Goal: Transaction & Acquisition: Register for event/course

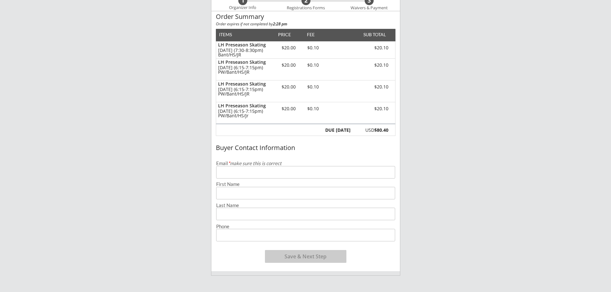
scroll to position [64, 0]
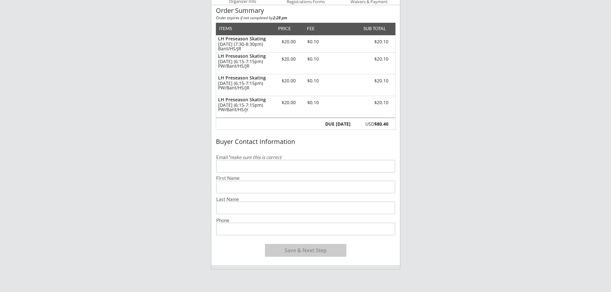
click at [233, 167] on input "email" at bounding box center [305, 166] width 179 height 13
type input "[EMAIL_ADDRESS][DOMAIN_NAME]"
type input "[PERSON_NAME]"
type input "[PHONE_NUMBER]"
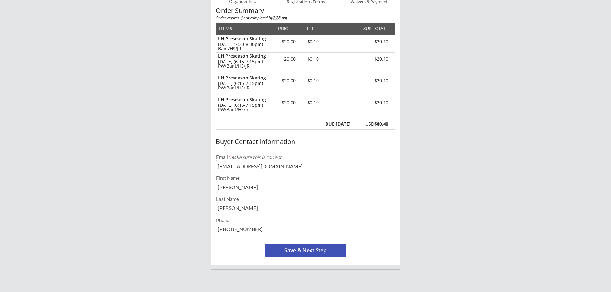
click at [294, 252] on button "Save & Next Step" at bounding box center [305, 250] width 81 height 13
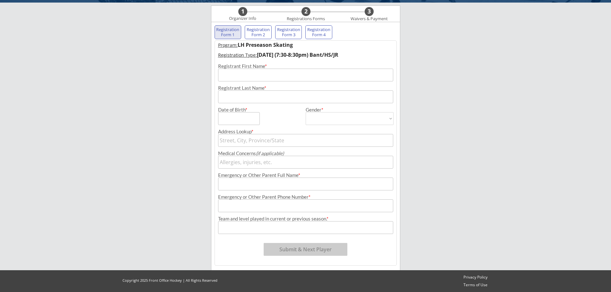
scroll to position [46, 0]
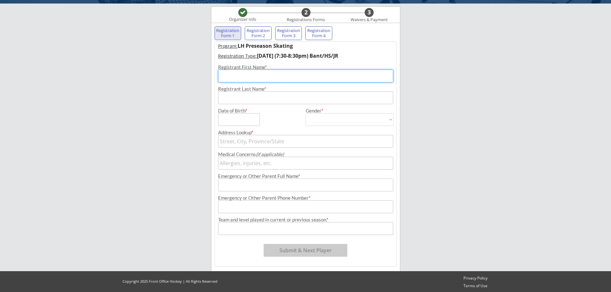
click at [259, 79] on input "input" at bounding box center [305, 76] width 175 height 13
type input "[PERSON_NAME]"
type input "[STREET_ADDRESS]"
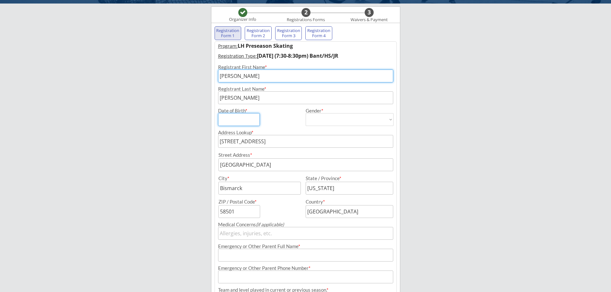
click at [234, 120] on input "input" at bounding box center [239, 119] width 42 height 13
type input "[DATE]"
click at [367, 122] on select "[DEMOGRAPHIC_DATA] [DEMOGRAPHIC_DATA]" at bounding box center [350, 119] width 88 height 13
select select ""[DEMOGRAPHIC_DATA]""
click at [306, 113] on select "[DEMOGRAPHIC_DATA] [DEMOGRAPHIC_DATA]" at bounding box center [350, 119] width 88 height 13
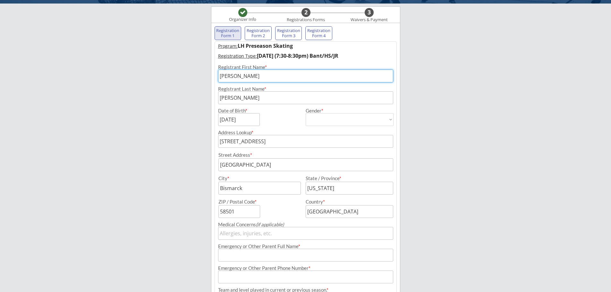
type input "[DEMOGRAPHIC_DATA]"
click at [297, 144] on input "[STREET_ADDRESS]" at bounding box center [305, 141] width 175 height 13
type input "45"
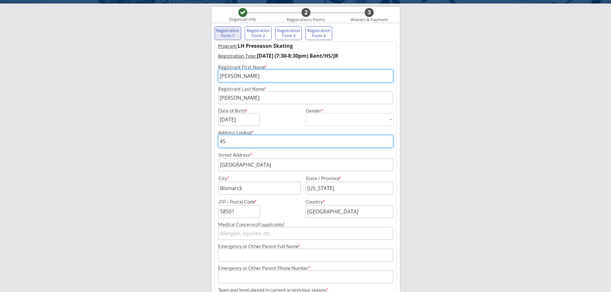
type input "[STREET_ADDRESS][PERSON_NAME][PERSON_NAME]"
type input "452"
type input "[STREET_ADDRESS]"
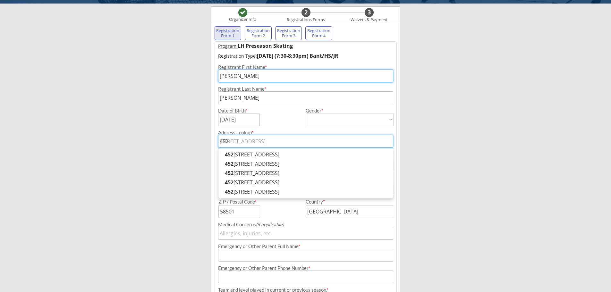
type input "4527"
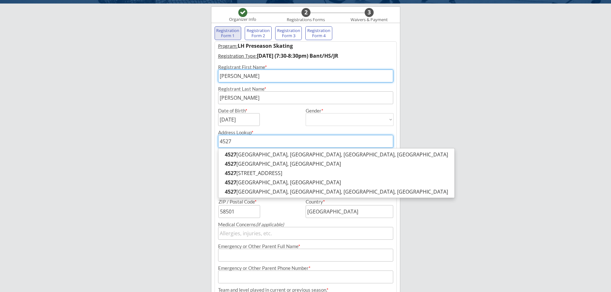
type input "[STREET_ADDRESS]"
type input "4527"
type input "4527 Tr"
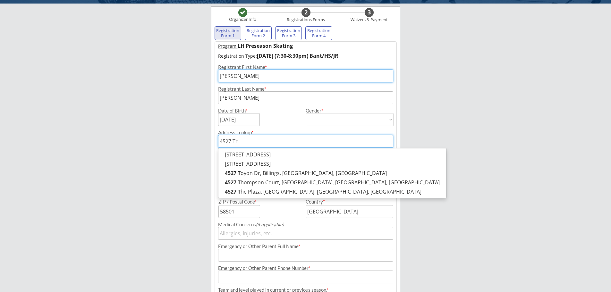
type input "[STREET_ADDRESS]"
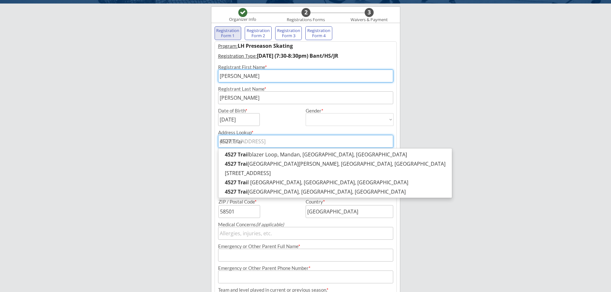
type input "4527 Trail"
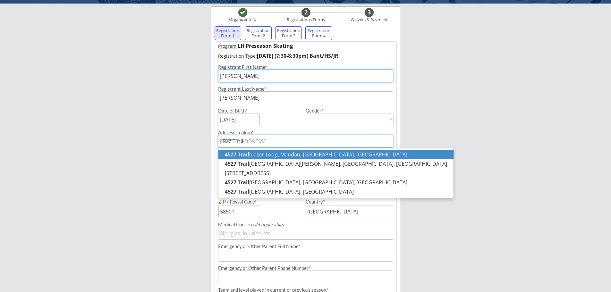
click at [283, 154] on p "[STREET_ADDRESS]" at bounding box center [335, 154] width 235 height 9
type input "[STREET_ADDRESS]"
type input "[GEOGRAPHIC_DATA]"
type input "Mandan"
type input "58554"
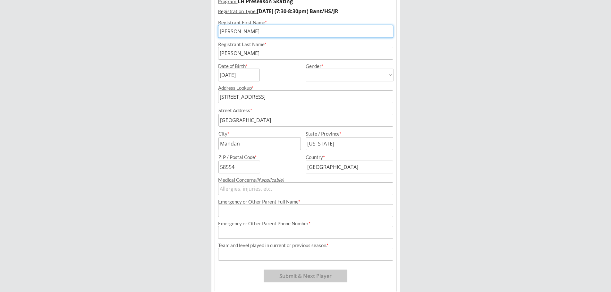
scroll to position [110, 0]
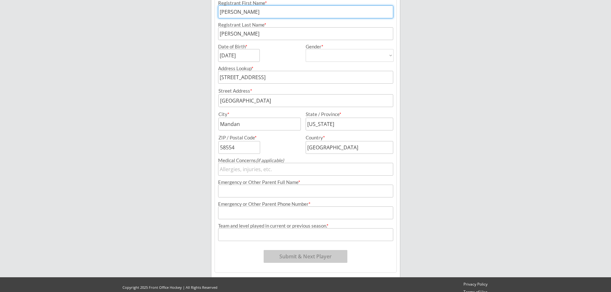
type input "[STREET_ADDRESS]"
click at [259, 193] on input "input" at bounding box center [305, 191] width 175 height 13
type input "[PERSON_NAME]"
click at [256, 211] on input "input" at bounding box center [305, 213] width 175 height 13
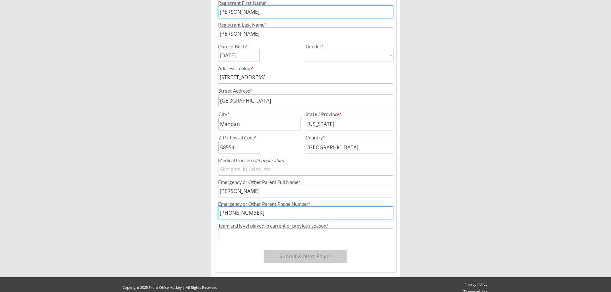
type input "[PHONE_NUMBER]"
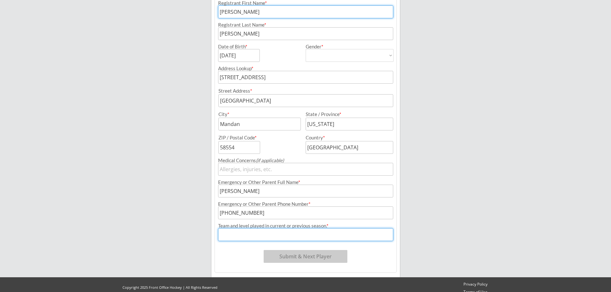
click at [253, 235] on input "input" at bounding box center [305, 234] width 175 height 13
type input "PeeWee A"
click at [291, 259] on button "Submit & Next Player" at bounding box center [306, 256] width 84 height 13
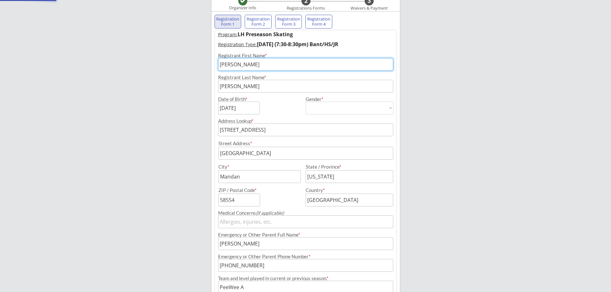
select select ""PLACEHOLDER_1427118222253""
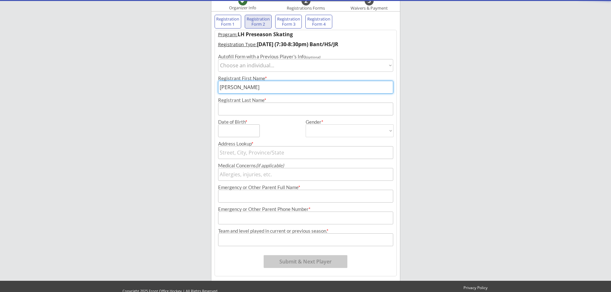
scroll to position [53, 0]
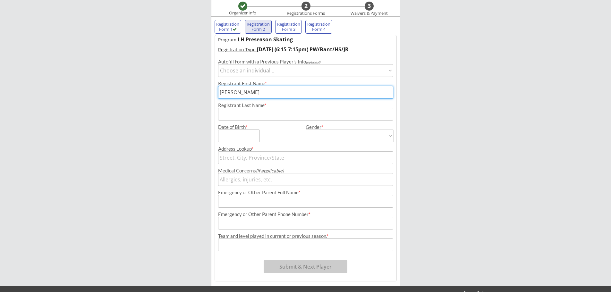
click at [390, 71] on select "Choose an individual... [PERSON_NAME]" at bounding box center [305, 70] width 175 height 13
select select ""1348695171700984260__LOOKUP__1644721579489x142497276208087040""
click at [218, 64] on select "Choose an individual... [PERSON_NAME]" at bounding box center [305, 70] width 175 height 13
type input "[DATE]"
type input "[PERSON_NAME]"
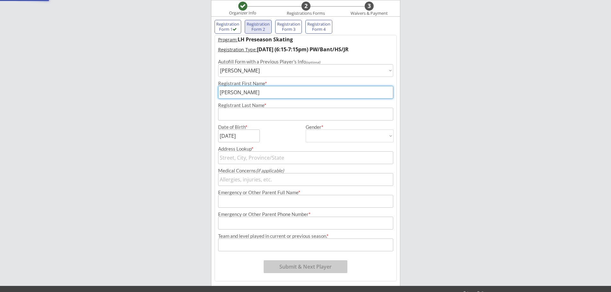
type input "[DEMOGRAPHIC_DATA]"
select select ""[DEMOGRAPHIC_DATA]""
type input "[STREET_ADDRESS]"
type input "[PERSON_NAME]"
type input "[PHONE_NUMBER]"
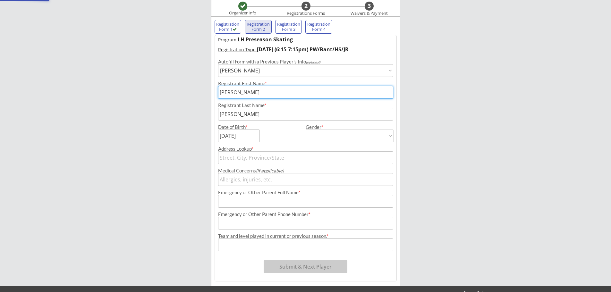
type input "PeeWee A"
type input "[GEOGRAPHIC_DATA]"
type input "Mandan"
type input "[US_STATE]"
type input "58554"
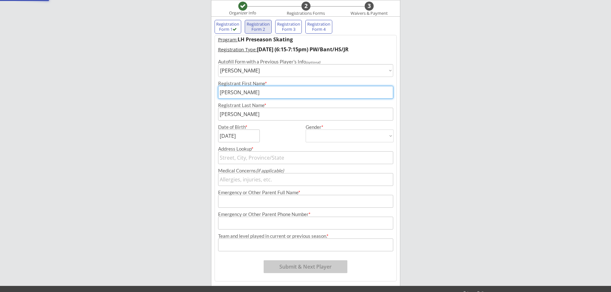
type input "[GEOGRAPHIC_DATA]"
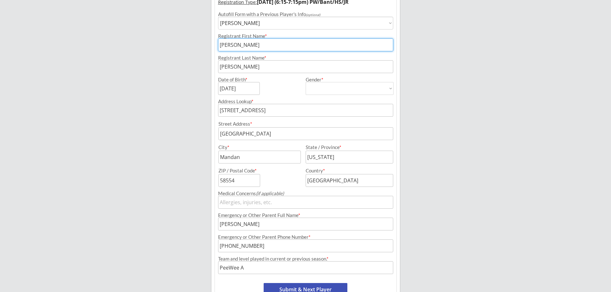
scroll to position [117, 0]
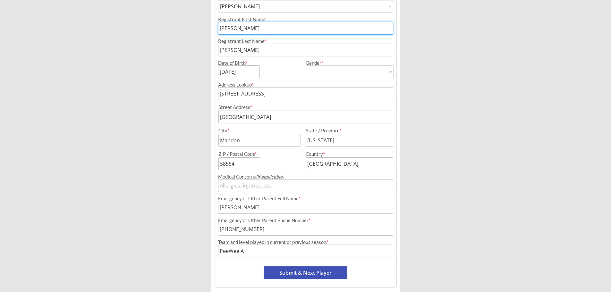
click at [313, 275] on button "Submit & Next Player" at bounding box center [306, 273] width 84 height 13
select select ""PLACEHOLDER_1427118222253""
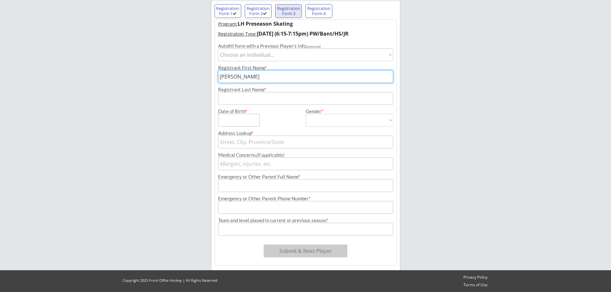
scroll to position [53, 0]
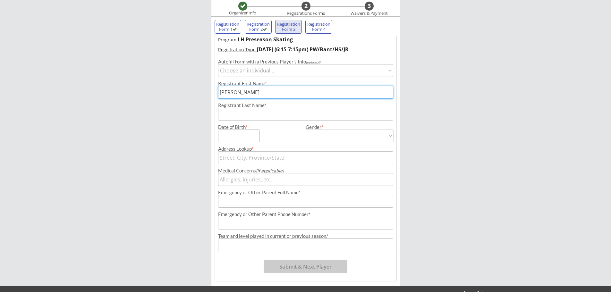
click at [392, 72] on select "Choose an individual... [PERSON_NAME]" at bounding box center [305, 70] width 175 height 13
select select ""1348695171700984260__LOOKUP__1644721579489x142497276208087040""
click at [218, 64] on select "Choose an individual... [PERSON_NAME]" at bounding box center [305, 70] width 175 height 13
type input "[DATE]"
type input "[PERSON_NAME]"
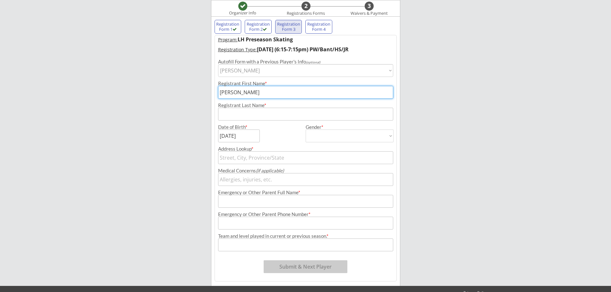
type input "[DEMOGRAPHIC_DATA]"
select select ""[DEMOGRAPHIC_DATA]""
type input "[STREET_ADDRESS]"
type input "[PERSON_NAME]"
type input "[PHONE_NUMBER]"
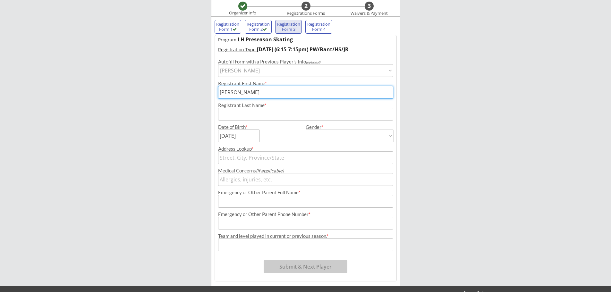
type input "PeeWee A"
type input "[GEOGRAPHIC_DATA]"
type input "Mandan"
type input "[US_STATE]"
type input "58554"
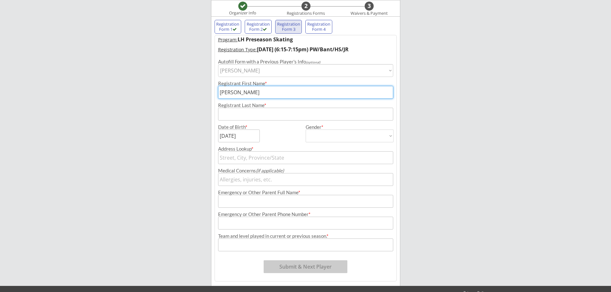
type input "[GEOGRAPHIC_DATA]"
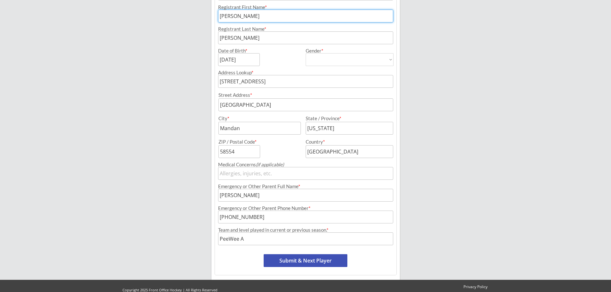
scroll to position [139, 0]
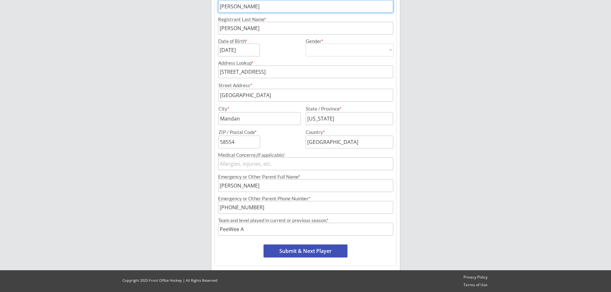
click at [313, 252] on button "Submit & Next Player" at bounding box center [306, 251] width 84 height 13
select select ""PLACEHOLDER_1427118222253""
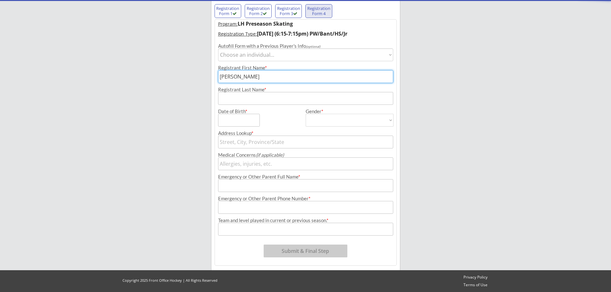
scroll to position [53, 0]
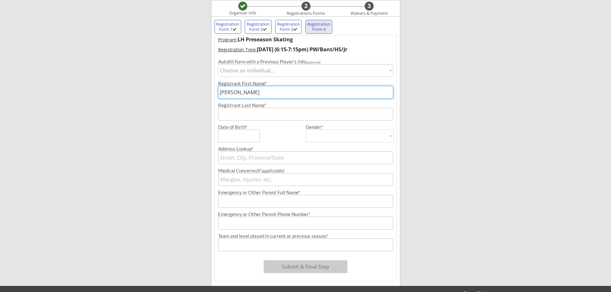
click at [390, 69] on select "Choose an individual... [PERSON_NAME]" at bounding box center [305, 70] width 175 height 13
select select ""1348695171700984260__LOOKUP__1644721579489x142497276208087040""
click at [218, 64] on select "Choose an individual... [PERSON_NAME]" at bounding box center [305, 70] width 175 height 13
type input "[DATE]"
type input "[PERSON_NAME]"
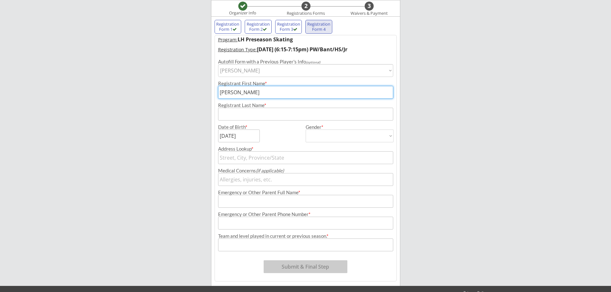
type input "[DEMOGRAPHIC_DATA]"
select select ""[DEMOGRAPHIC_DATA]""
type input "[STREET_ADDRESS]"
type input "[PERSON_NAME]"
type input "[PHONE_NUMBER]"
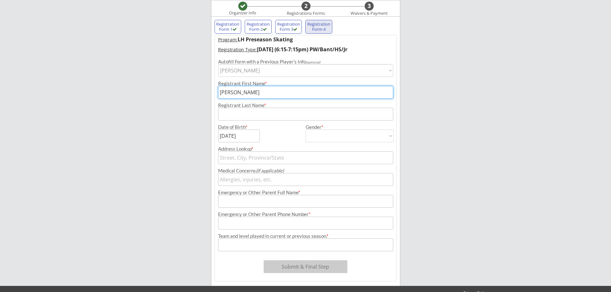
type input "PeeWee A"
type input "[GEOGRAPHIC_DATA]"
type input "Mandan"
type input "[US_STATE]"
type input "58554"
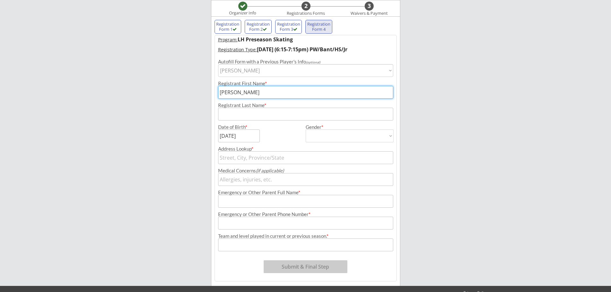
type input "[GEOGRAPHIC_DATA]"
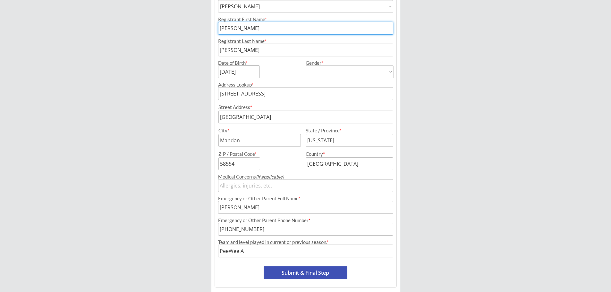
scroll to position [139, 0]
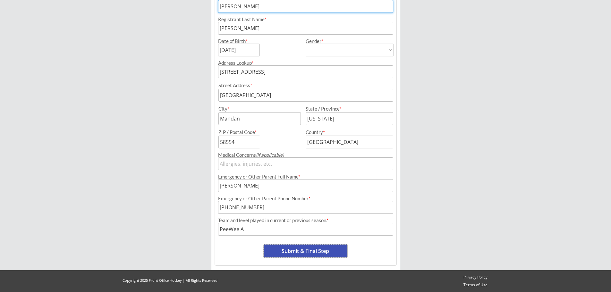
click at [312, 254] on button "Submit & Final Step" at bounding box center [306, 251] width 84 height 13
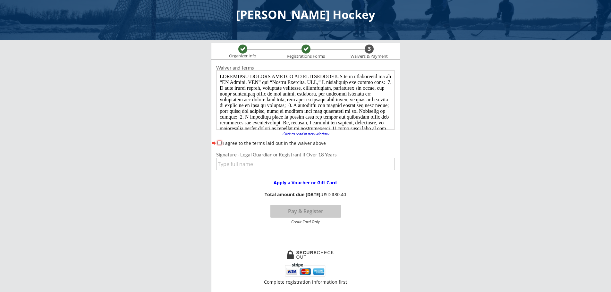
scroll to position [0, 0]
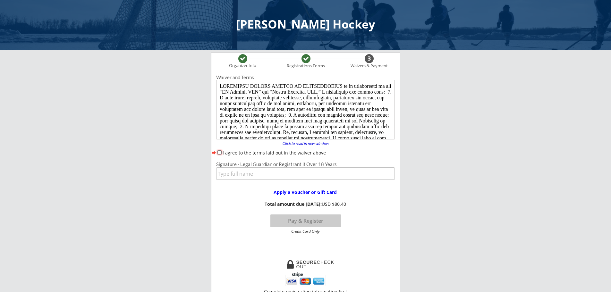
click at [219, 154] on input "I agree to the terms laid out in the waiver above" at bounding box center [219, 152] width 4 height 4
checkbox input "true"
click at [237, 179] on input "input" at bounding box center [305, 173] width 179 height 13
type input "[PERSON_NAME]"
click at [312, 222] on button "Pay & Register" at bounding box center [305, 221] width 71 height 13
